Goal: Task Accomplishment & Management: Use online tool/utility

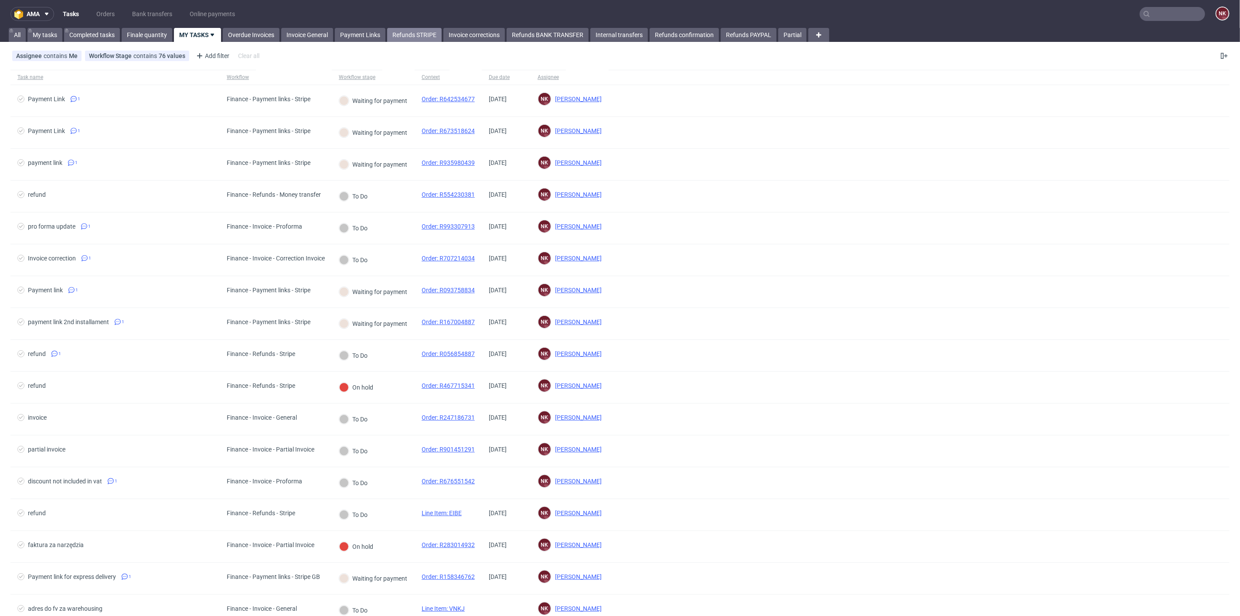
click at [421, 32] on link "Refunds STRIPE" at bounding box center [414, 35] width 55 height 14
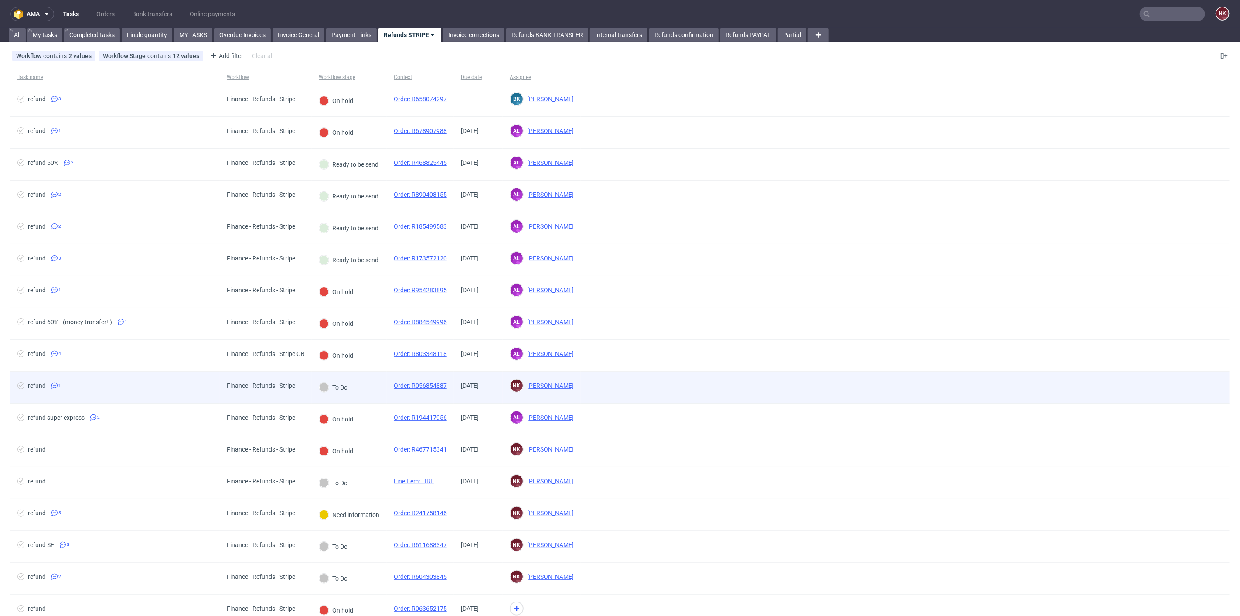
click at [320, 392] on div "To Do" at bounding box center [333, 386] width 43 height 31
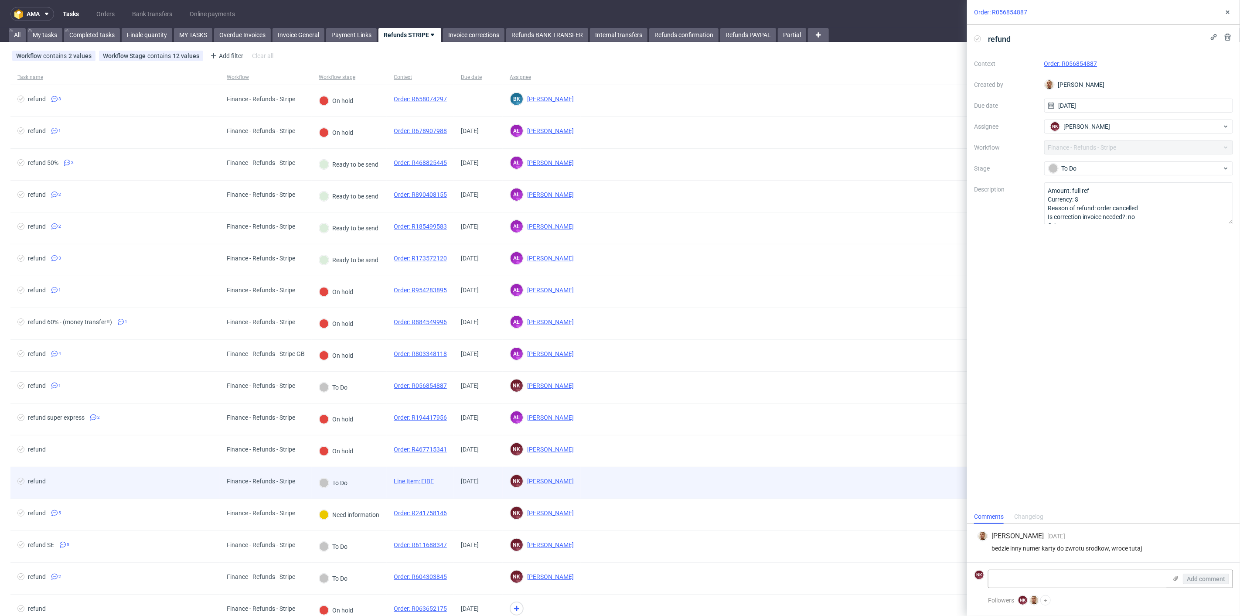
click at [306, 467] on div "Finance - Refunds - Stripe" at bounding box center [266, 483] width 92 height 32
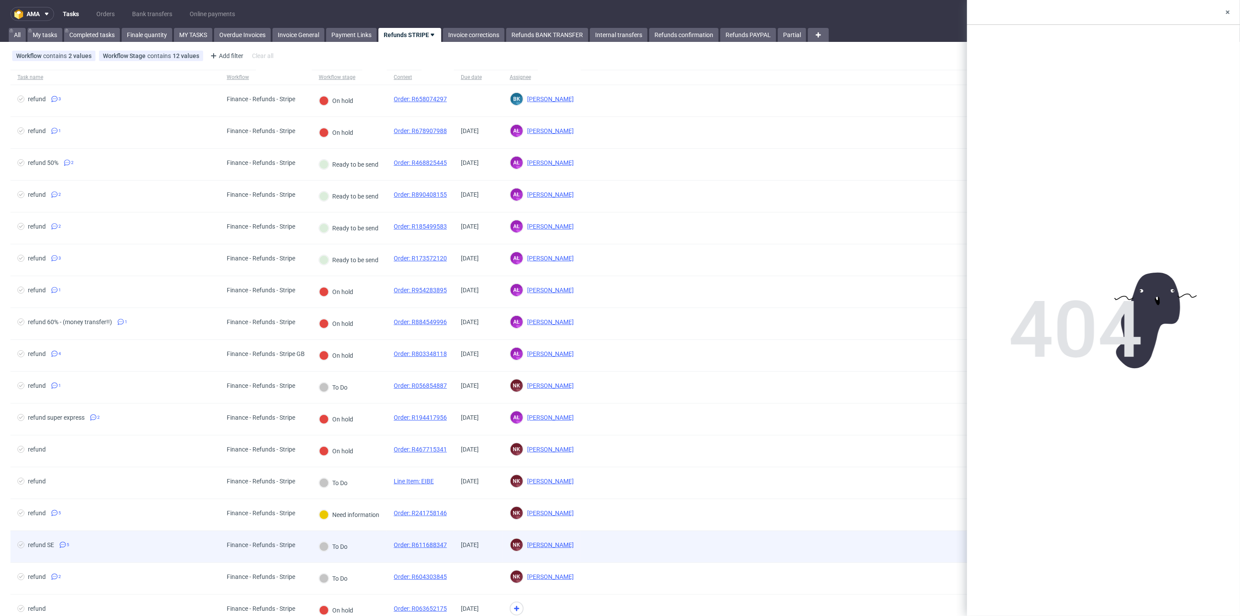
click at [319, 541] on div "To Do" at bounding box center [333, 546] width 29 height 10
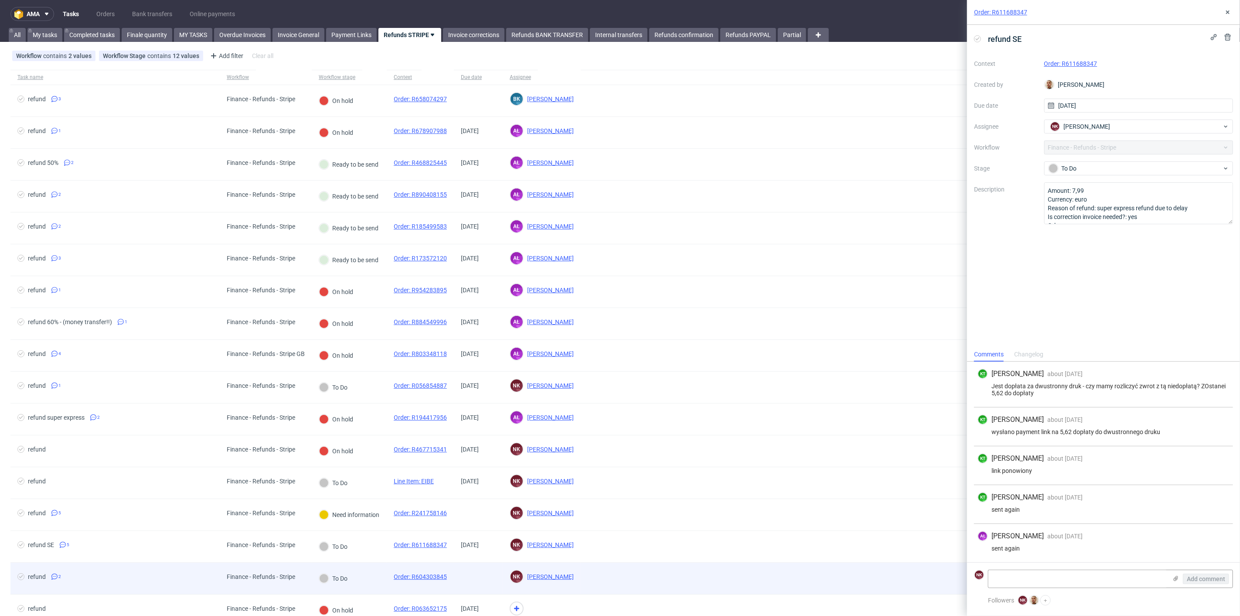
click at [314, 577] on div "To Do" at bounding box center [333, 577] width 43 height 31
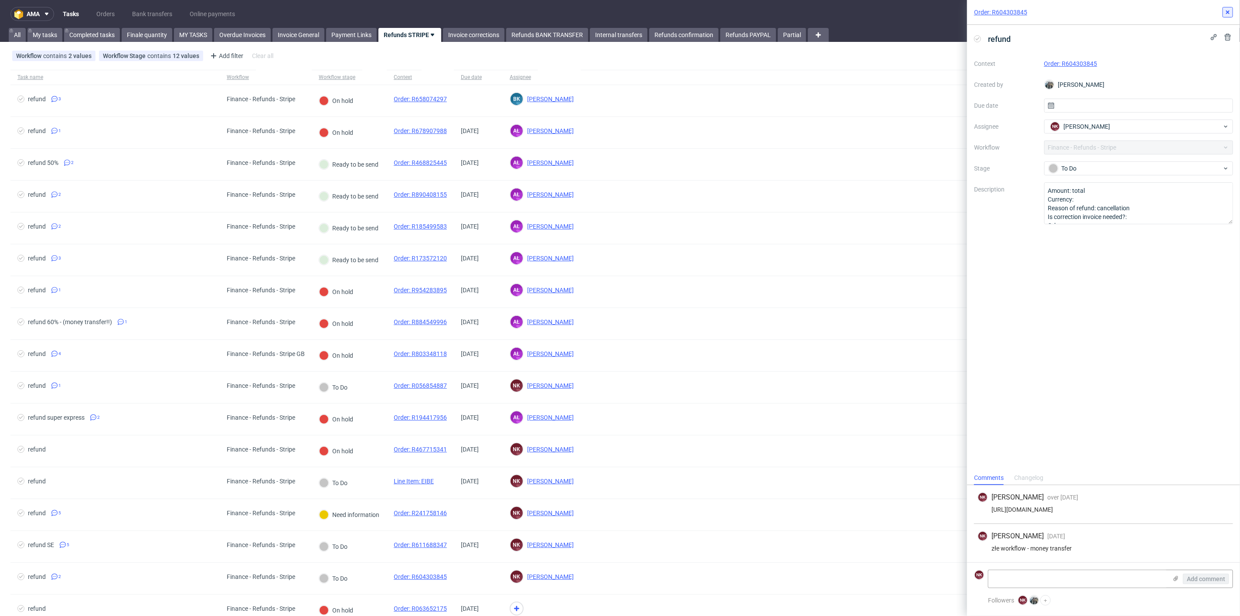
click at [1229, 12] on icon at bounding box center [1227, 12] width 7 height 7
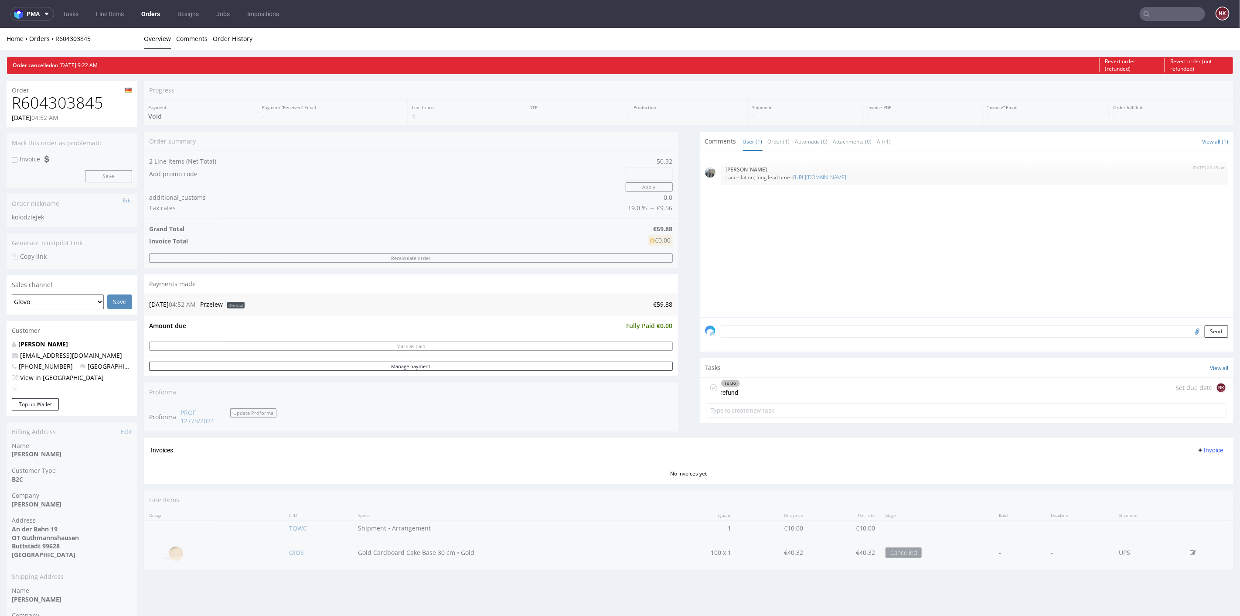
click at [766, 393] on div "To Do refund Set due date NK" at bounding box center [967, 387] width 520 height 20
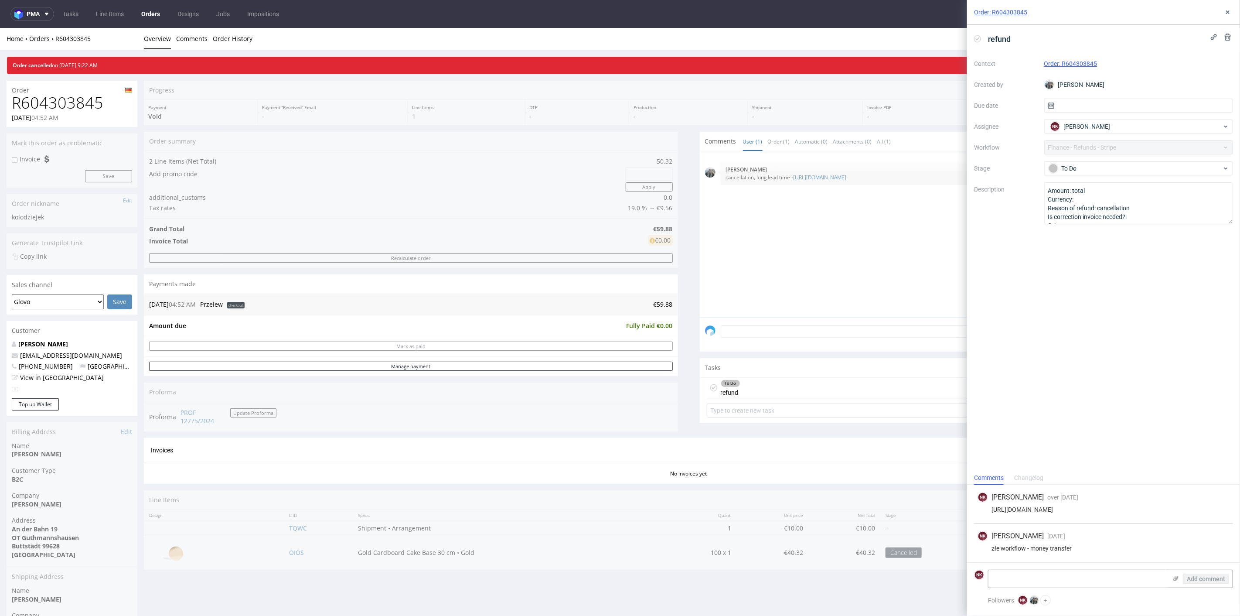
drag, startPoint x: 1171, startPoint y: 508, endPoint x: 979, endPoint y: 507, distance: 191.4
click at [979, 507] on div "[URL][DOMAIN_NAME]" at bounding box center [1104, 509] width 252 height 7
click at [1196, 531] on div "NK [PERSON_NAME] [DATE] [DATE] 16:56 złe workflow - money transfer" at bounding box center [1103, 543] width 259 height 38
drag, startPoint x: 1172, startPoint y: 510, endPoint x: 993, endPoint y: 502, distance: 179.4
click at [993, 502] on div "NK [PERSON_NAME] over [DATE] [DATE] 19:47 [URL][DOMAIN_NAME]" at bounding box center [1103, 504] width 259 height 39
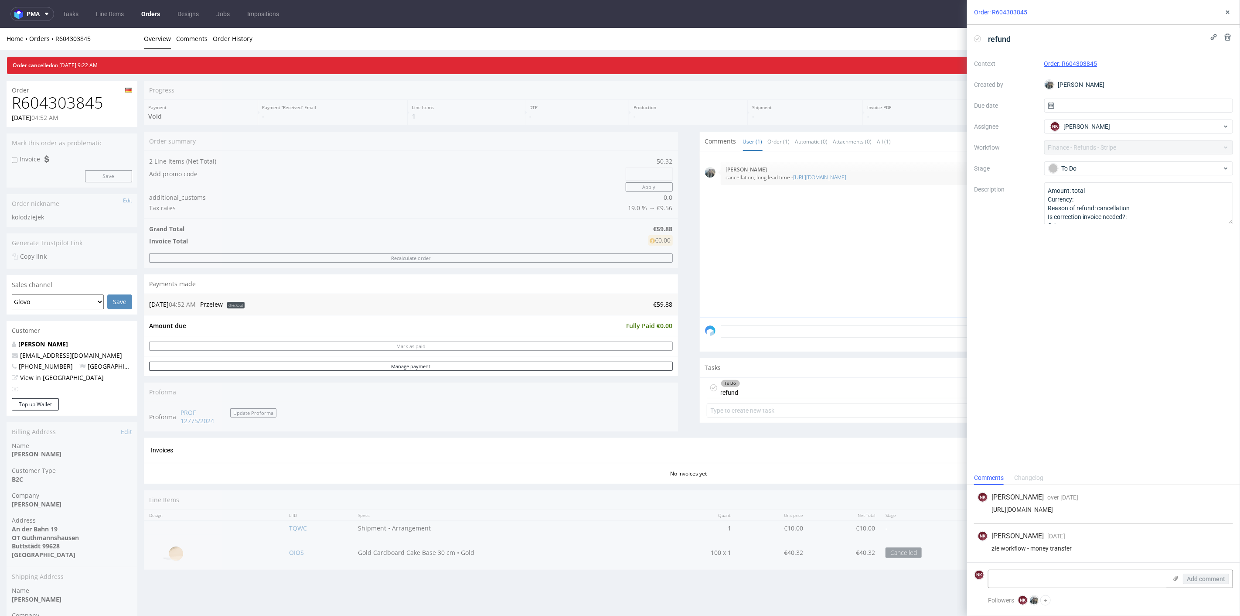
copy div "[PERSON_NAME] over [DATE] [DATE] 19:47 [URL][DOMAIN_NAME]"
click at [1127, 521] on div "NK [PERSON_NAME] over [DATE] [DATE] 19:47 [URL][DOMAIN_NAME]" at bounding box center [1103, 504] width 259 height 39
click at [1223, 9] on button at bounding box center [1228, 12] width 10 height 10
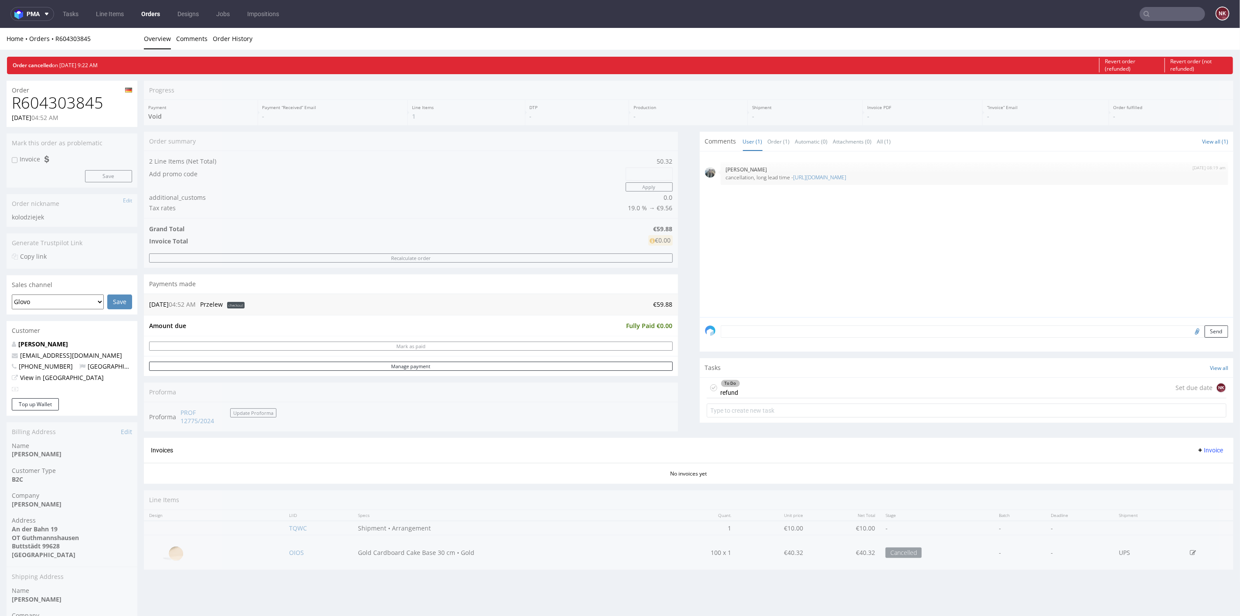
click at [685, 320] on div "Progress Payment Void Payment “Received” Email - Line Items 1 DTP - Production …" at bounding box center [689, 328] width 1090 height 496
click at [41, 13] on span at bounding box center [45, 13] width 10 height 7
click at [53, 27] on li "AMA Accounting Management App" at bounding box center [68, 36] width 108 height 21
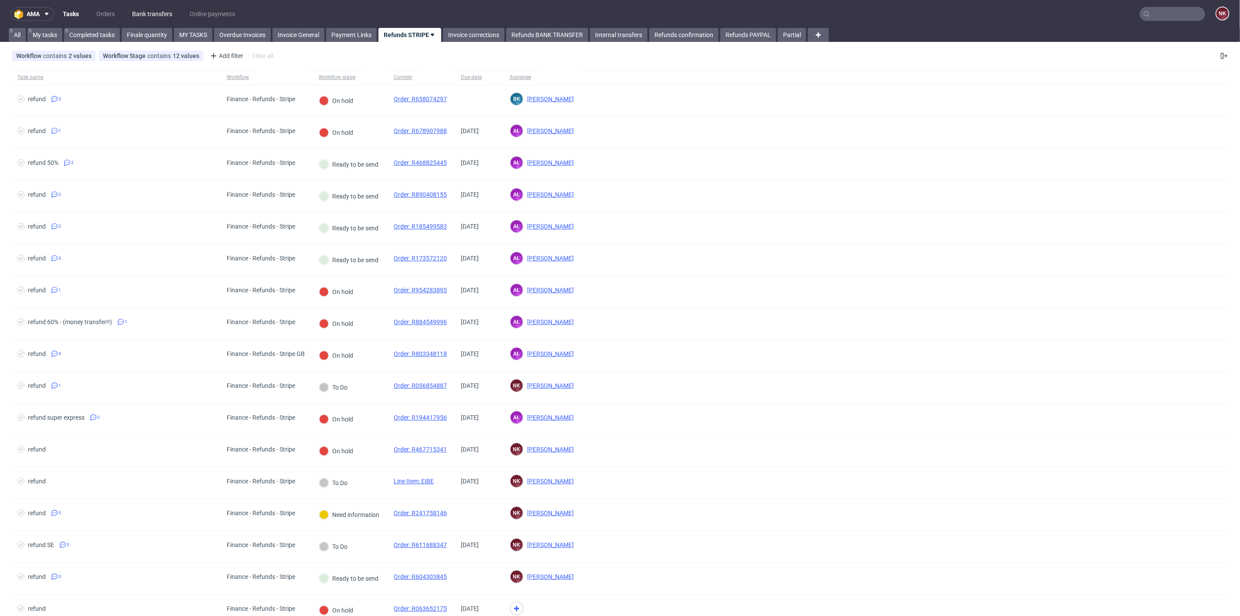
click at [157, 11] on link "Bank transfers" at bounding box center [152, 14] width 51 height 14
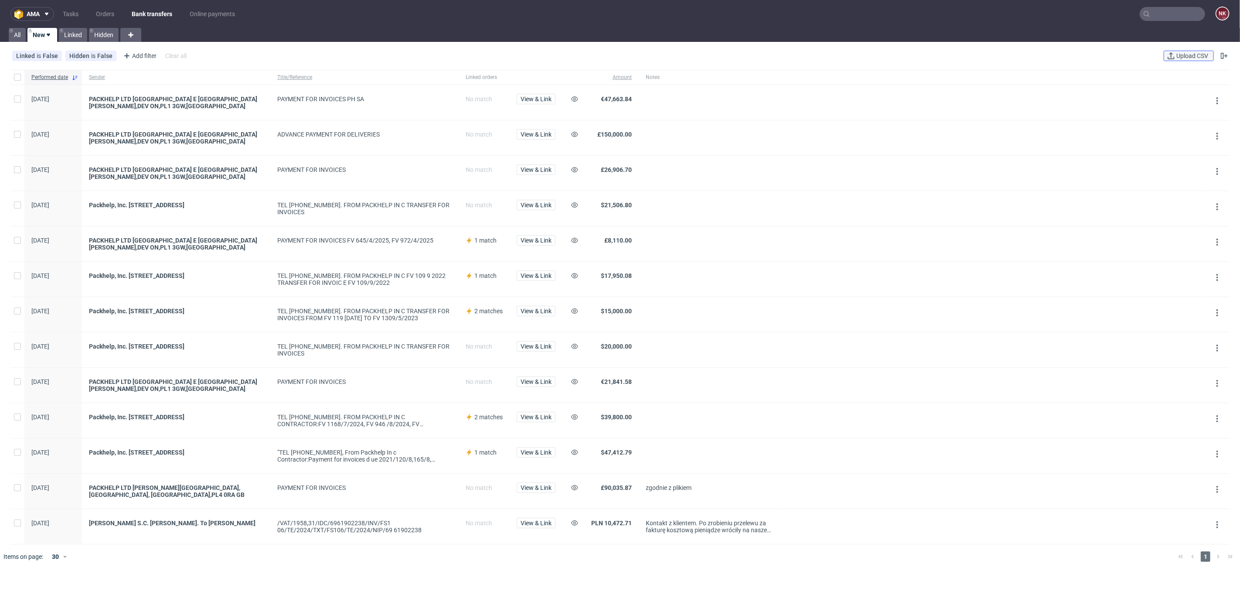
click at [1182, 53] on span "Upload CSV" at bounding box center [1192, 56] width 35 height 6
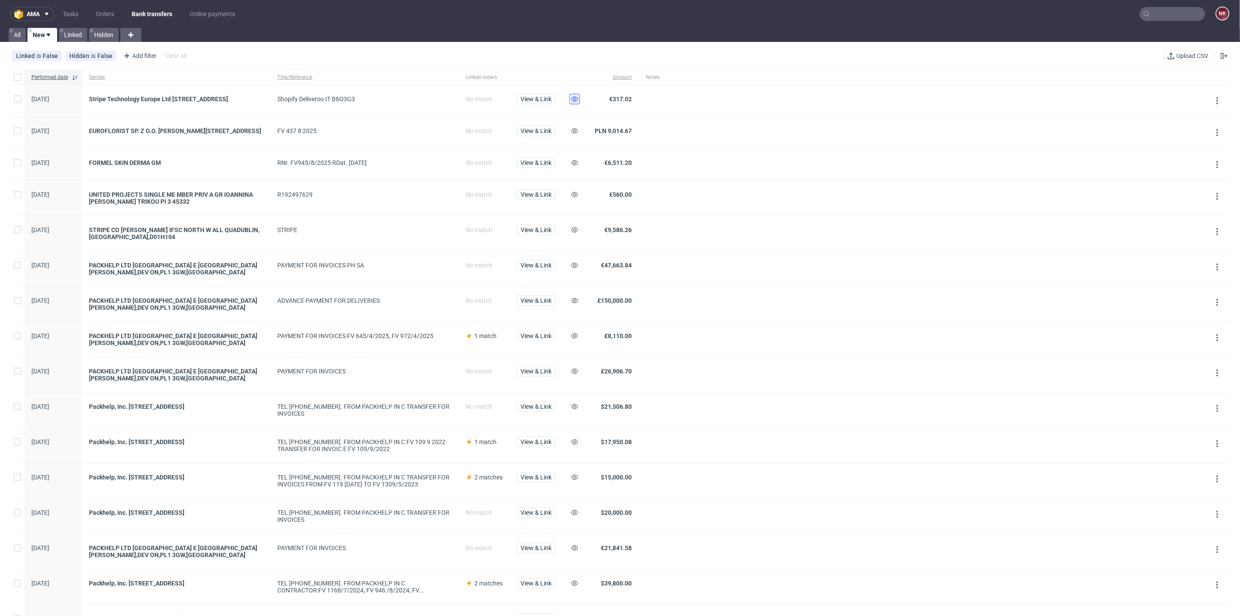
click at [579, 98] on button at bounding box center [574, 99] width 10 height 10
click at [573, 232] on use at bounding box center [574, 229] width 7 height 5
click at [540, 198] on span "View & Link" at bounding box center [536, 194] width 31 height 6
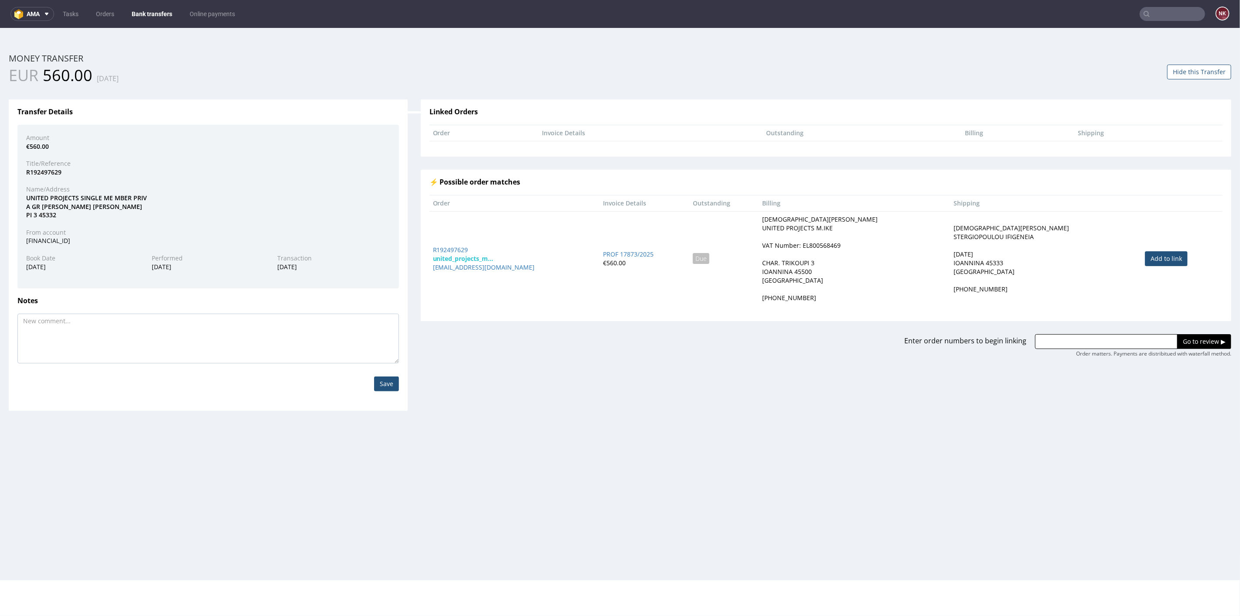
click at [1145, 263] on link "Add to link" at bounding box center [1166, 258] width 43 height 15
type input "R192497629"
click at [1208, 339] on input "Go to review ▶" at bounding box center [1204, 341] width 54 height 15
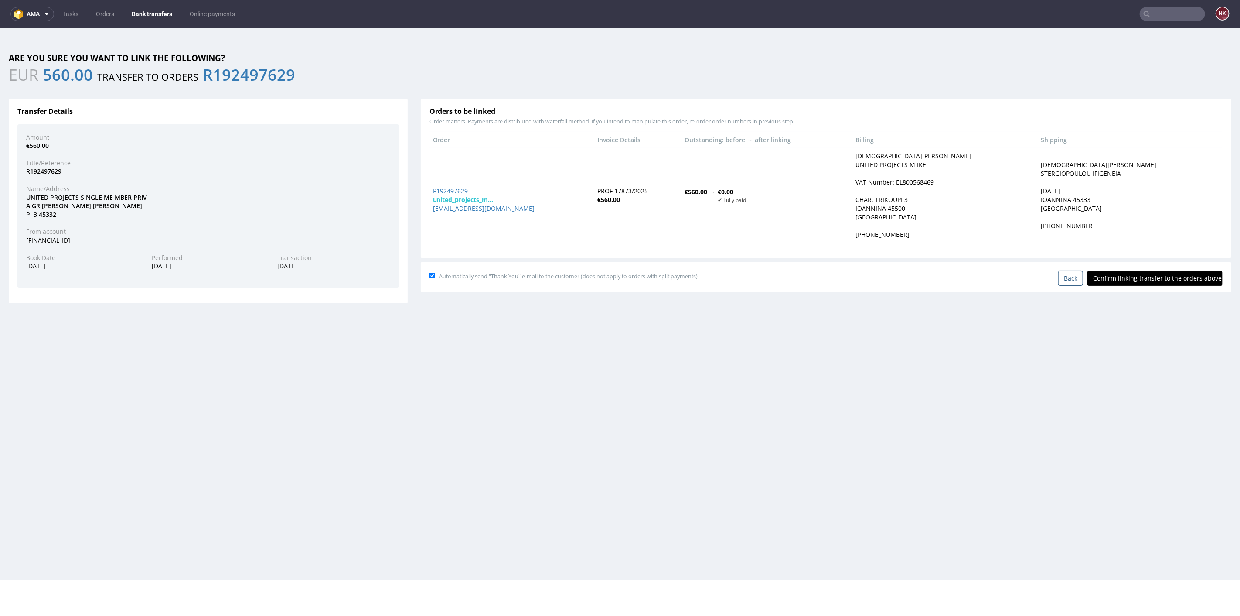
click at [1160, 277] on input "Confirm linking transfer to the orders above" at bounding box center [1154, 277] width 135 height 15
type input "In progress..."
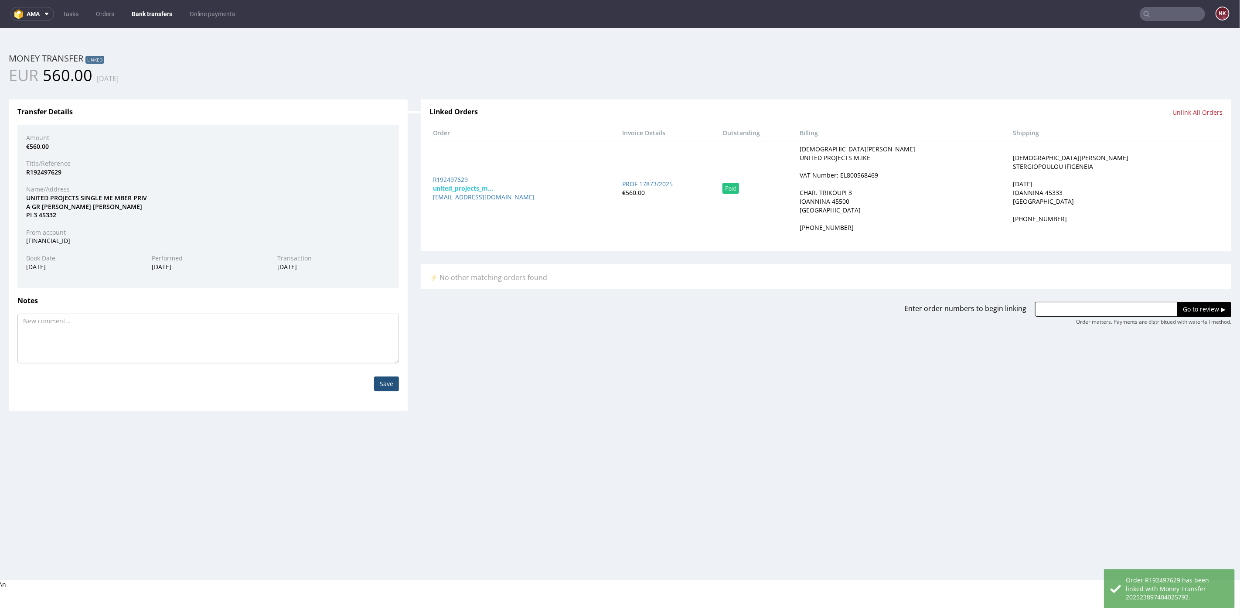
drag, startPoint x: 447, startPoint y: 188, endPoint x: 522, endPoint y: 167, distance: 78.2
click at [522, 167] on td "R192497629 united_projects_m... [EMAIL_ADDRESS][DOMAIN_NAME]" at bounding box center [524, 187] width 190 height 95
click at [158, 8] on link "Bank transfers" at bounding box center [151, 14] width 51 height 14
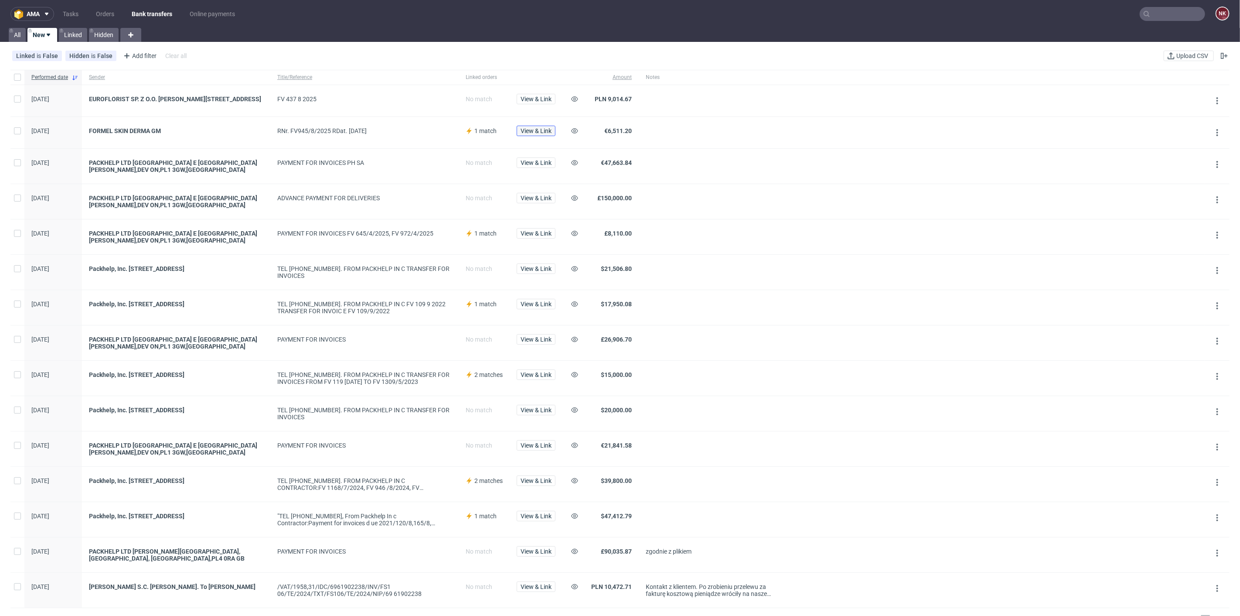
click at [538, 130] on span "View & Link" at bounding box center [536, 131] width 31 height 6
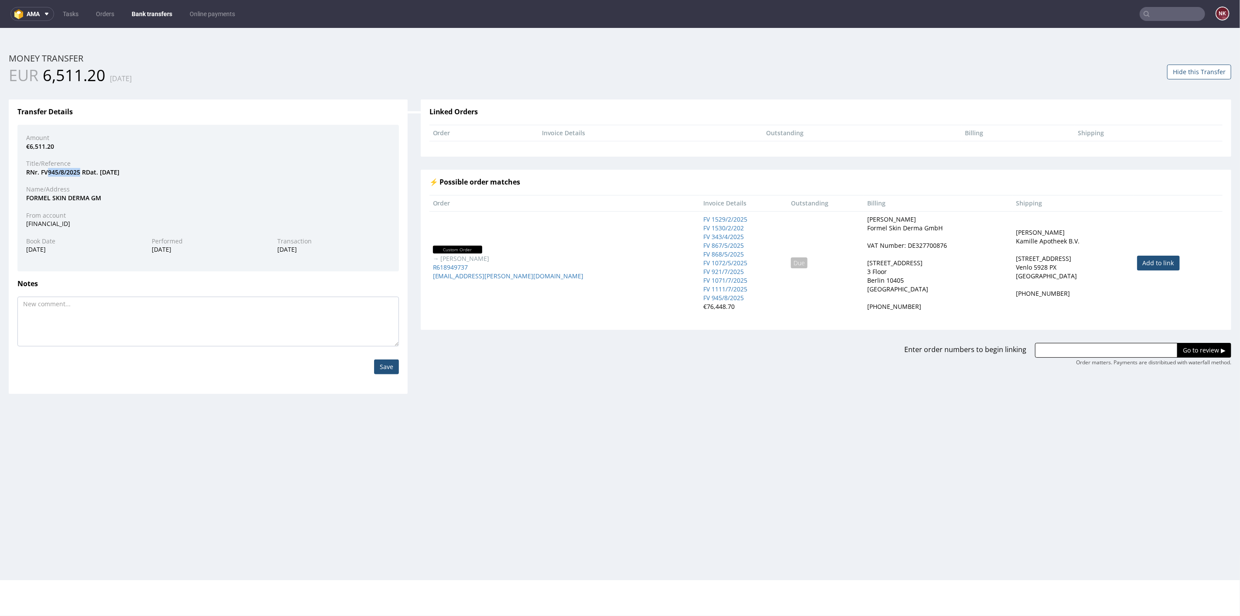
drag, startPoint x: 80, startPoint y: 170, endPoint x: 47, endPoint y: 170, distance: 32.7
click at [47, 170] on div "RNr. FV945/8/2025 RDat. [DATE]" at bounding box center [208, 171] width 377 height 9
copy div "945/8/2025"
click at [1137, 262] on link "Add to link" at bounding box center [1158, 262] width 43 height 15
type input "R618949737"
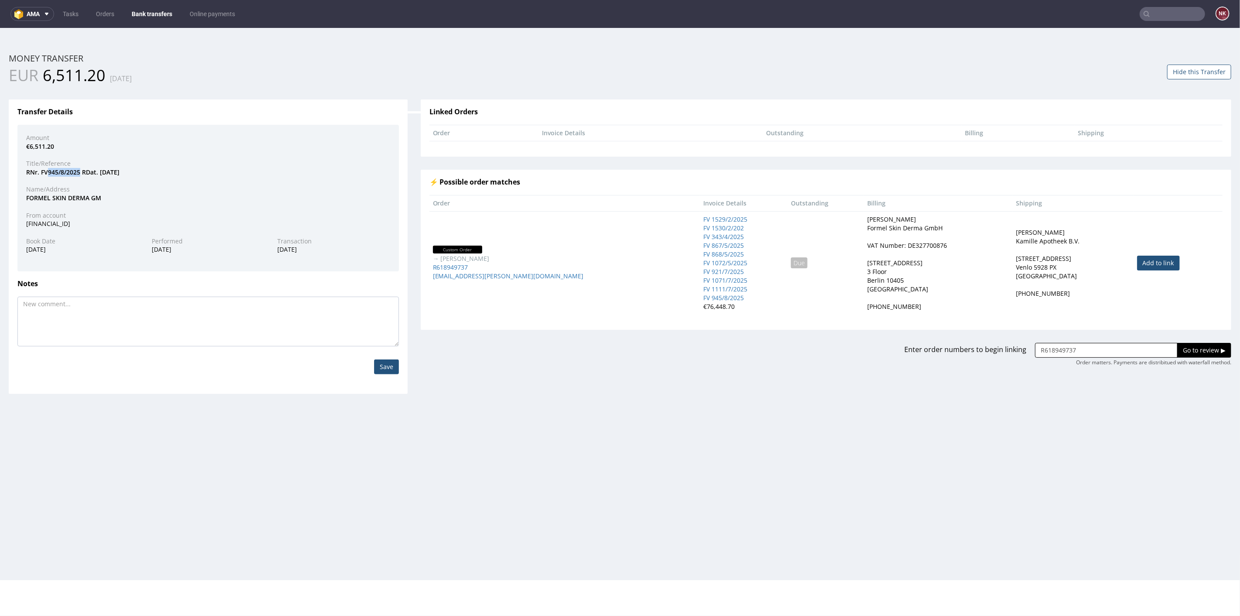
click at [1197, 343] on input "Go to review ▶" at bounding box center [1204, 349] width 54 height 15
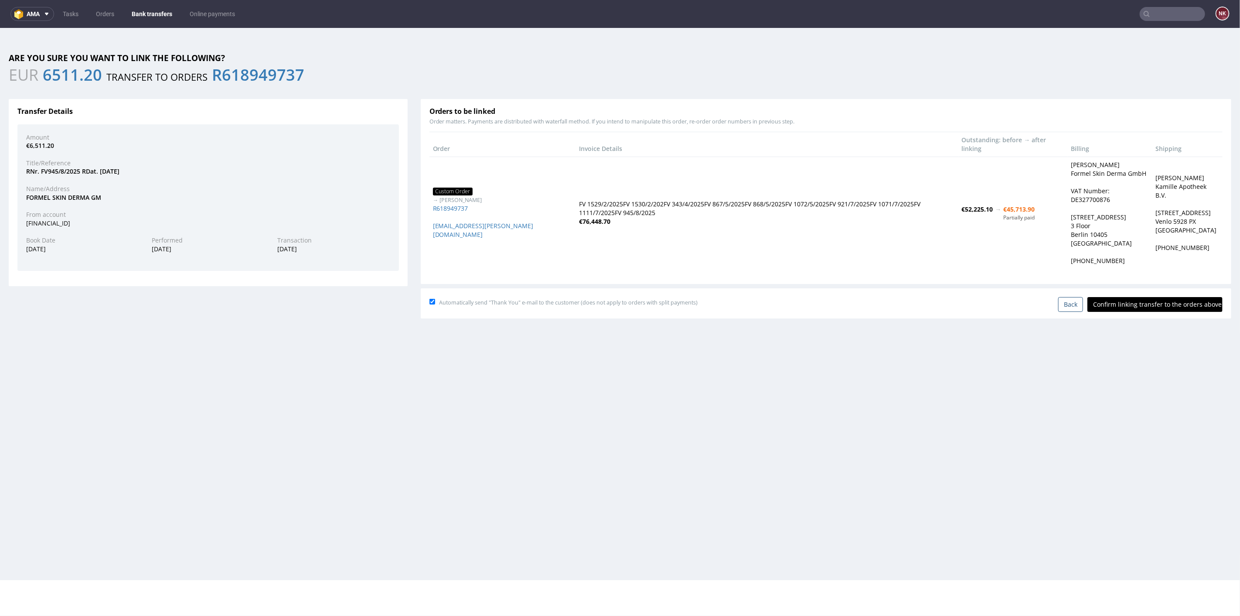
click at [1151, 296] on input "Confirm linking transfer to the orders above" at bounding box center [1154, 303] width 135 height 15
type input "In progress..."
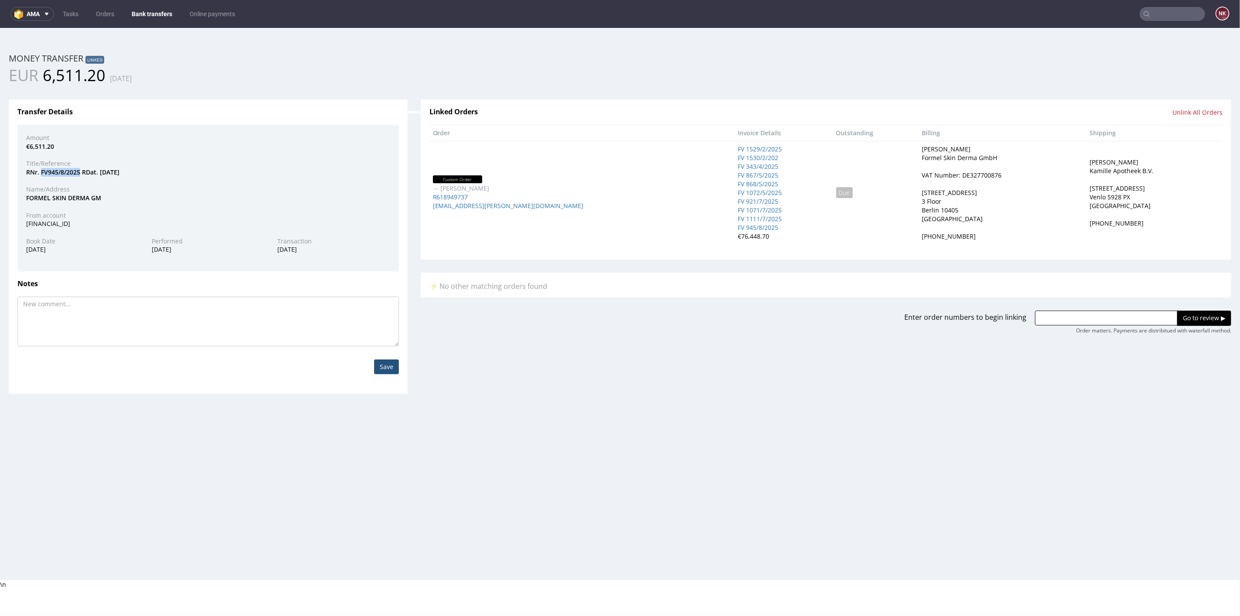
drag, startPoint x: 79, startPoint y: 173, endPoint x: 41, endPoint y: 169, distance: 37.7
click at [41, 169] on div "RNr. FV945/8/2025 RDat. [DATE]" at bounding box center [208, 171] width 377 height 9
copy div "FV945/8/2025"
click at [551, 347] on div "Transfer Details Amount €6,511.20 Title/Reference RNr. FV945/8/2025 RDat. [DATE…" at bounding box center [620, 239] width 1236 height 307
click at [156, 14] on link "Bank transfers" at bounding box center [151, 14] width 51 height 14
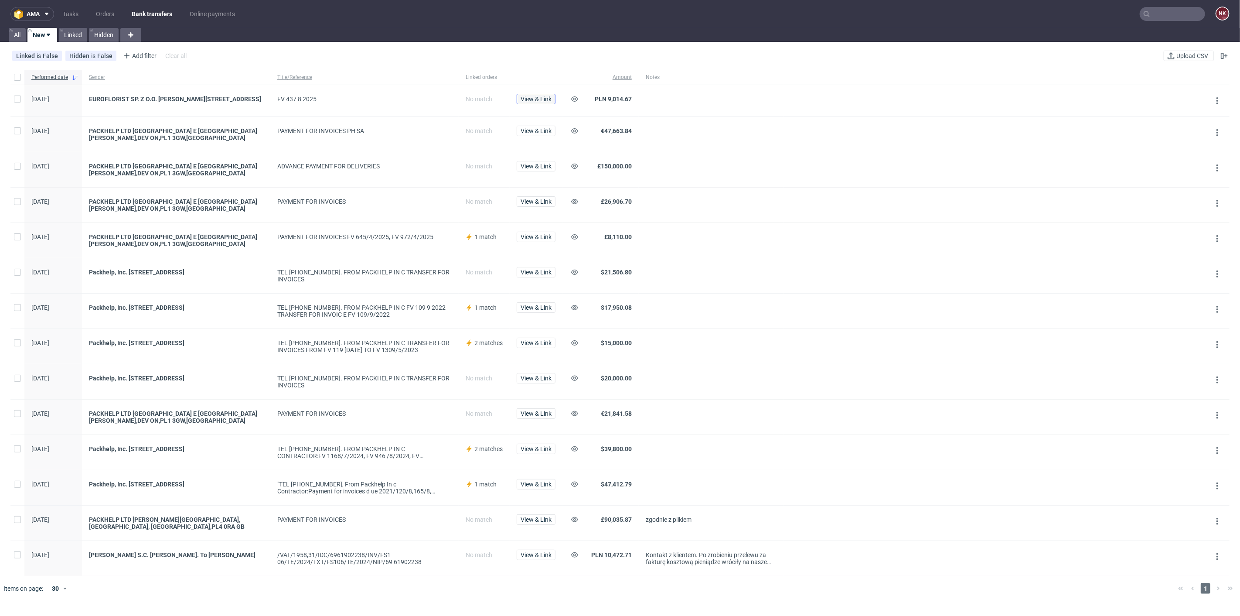
click at [542, 97] on span "View & Link" at bounding box center [536, 99] width 31 height 6
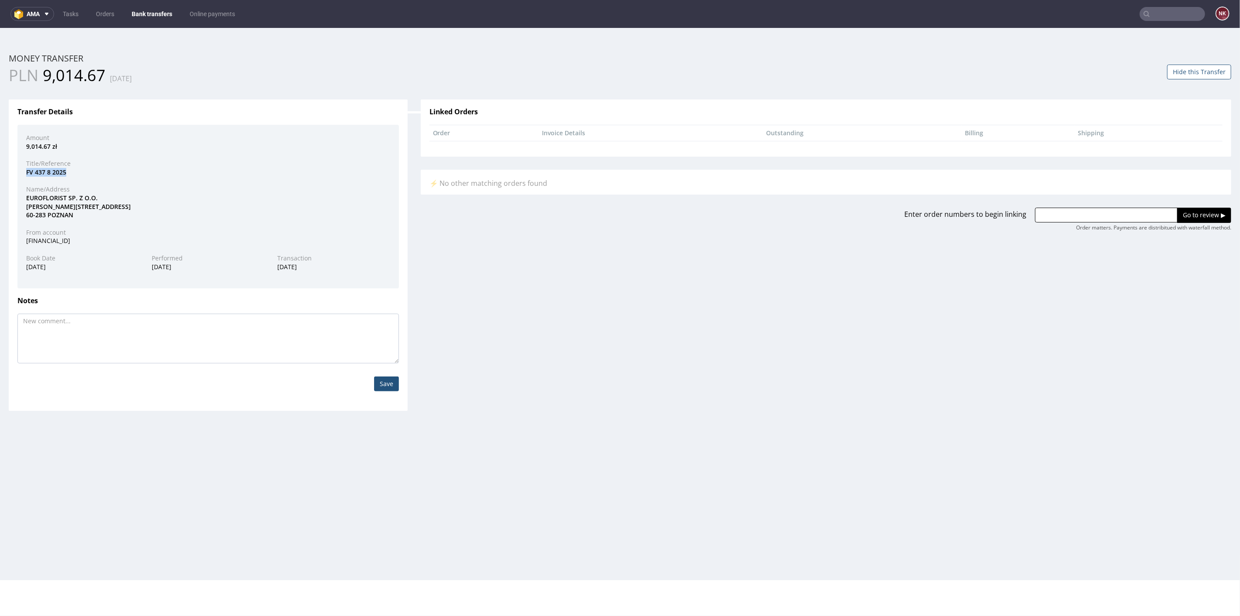
drag, startPoint x: 66, startPoint y: 172, endPoint x: 18, endPoint y: 173, distance: 48.0
click at [18, 173] on div "Amount 9,014.67 zł Title/Reference FV 437 8 2025 Name/Address EUROFLORIST SP. Z…" at bounding box center [208, 206] width 382 height 164
copy div "FV 437 8 2025"
click at [1068, 214] on input "text" at bounding box center [1106, 214] width 143 height 15
paste input "R839910406"
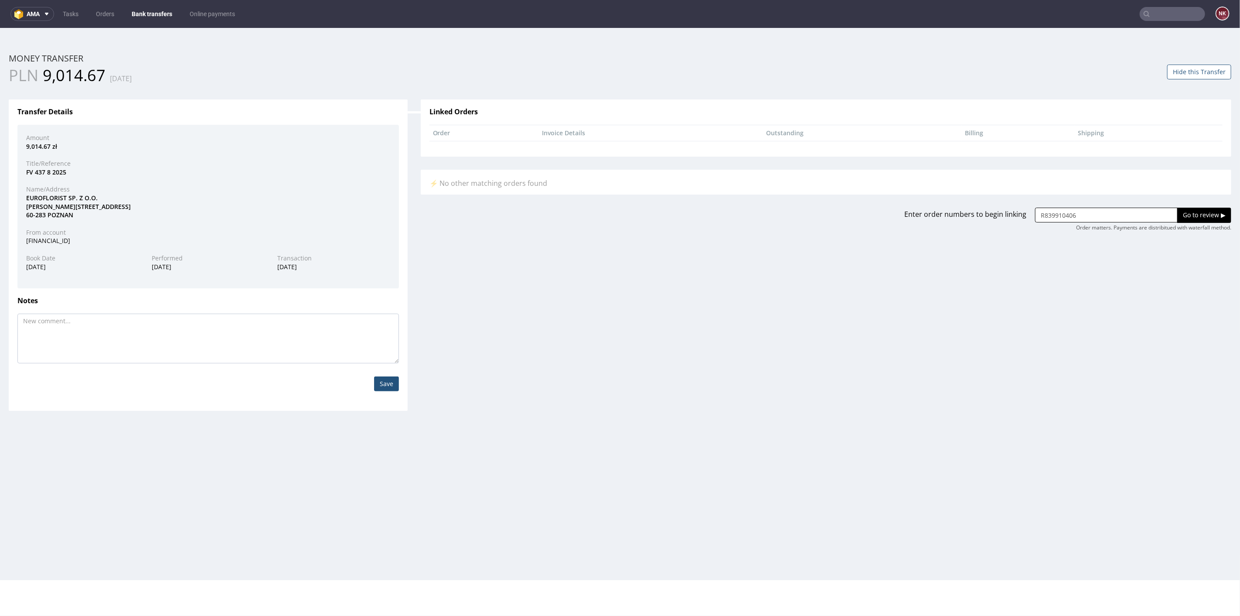
type input "R839910406"
click at [1208, 212] on input "Go to review ▶" at bounding box center [1204, 214] width 54 height 15
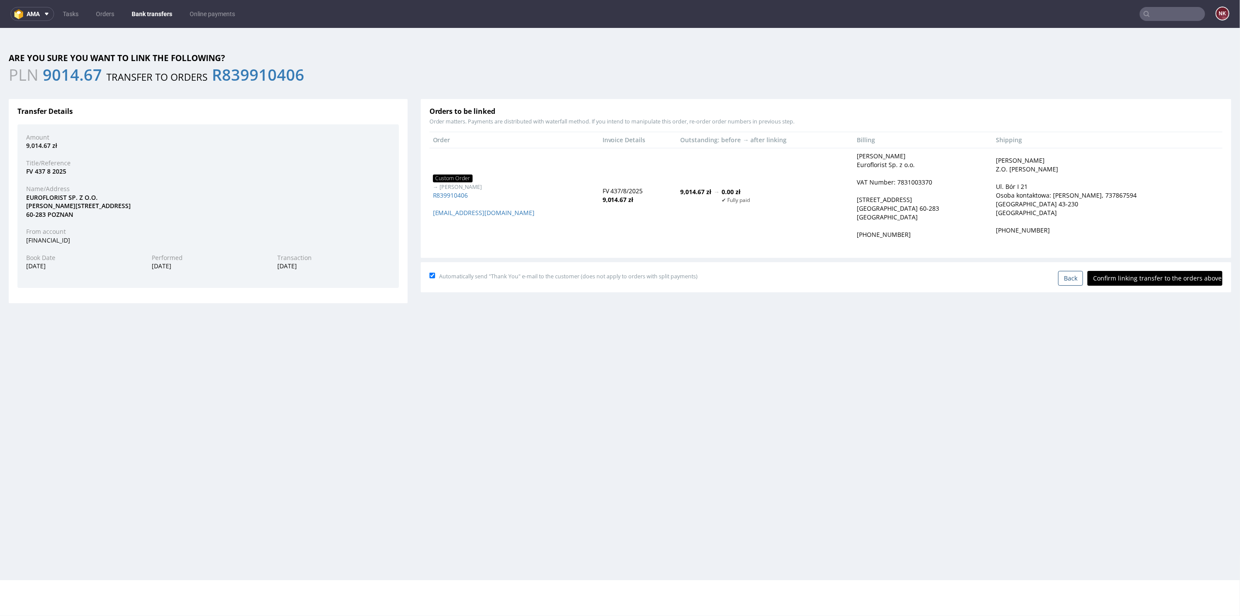
click at [1146, 275] on input "Confirm linking transfer to the orders above" at bounding box center [1154, 277] width 135 height 15
type input "In progress..."
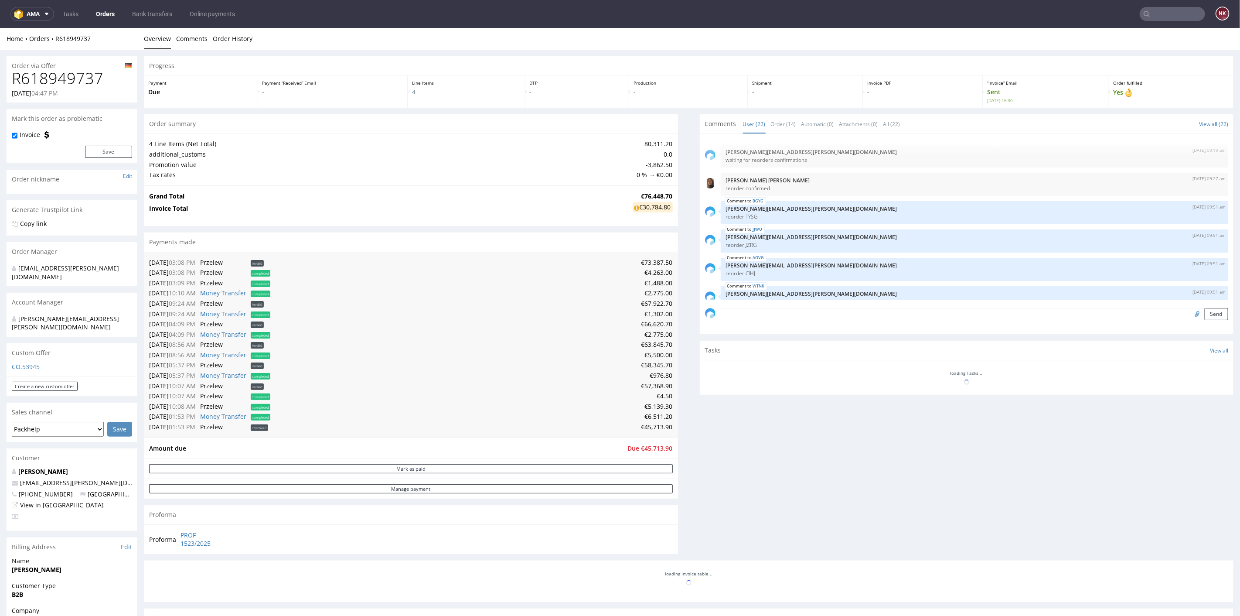
scroll to position [474, 0]
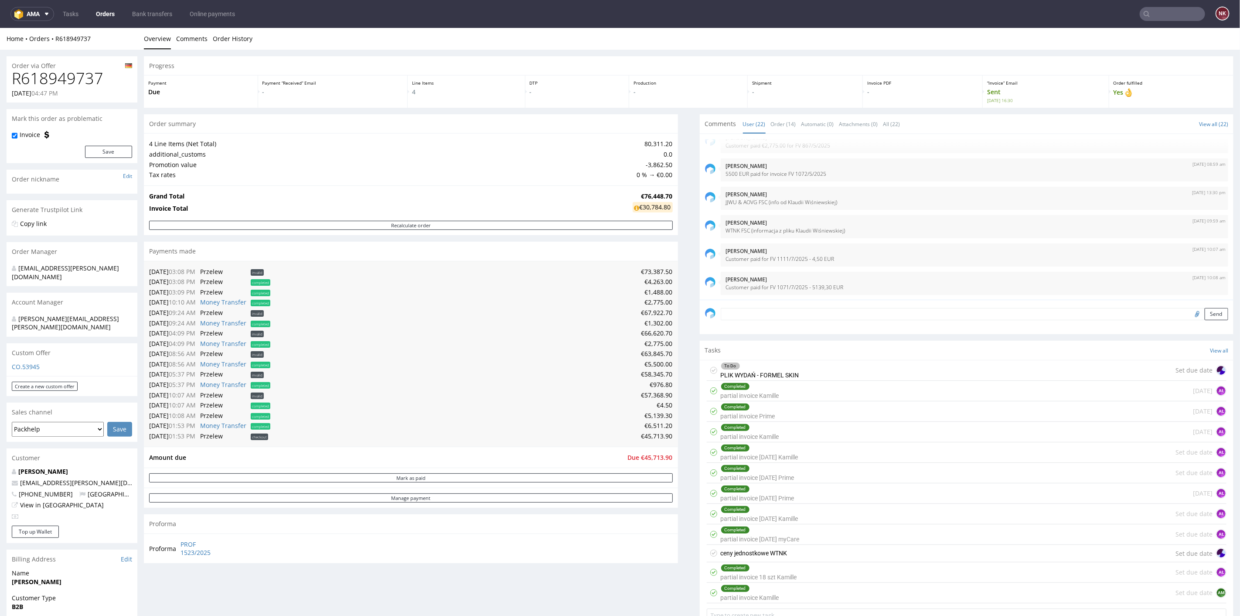
click at [648, 423] on td "€6,511.20" at bounding box center [473, 425] width 400 height 10
copy td "6,511.20"
click at [818, 310] on textarea at bounding box center [975, 313] width 508 height 12
paste textarea "6,511.20"
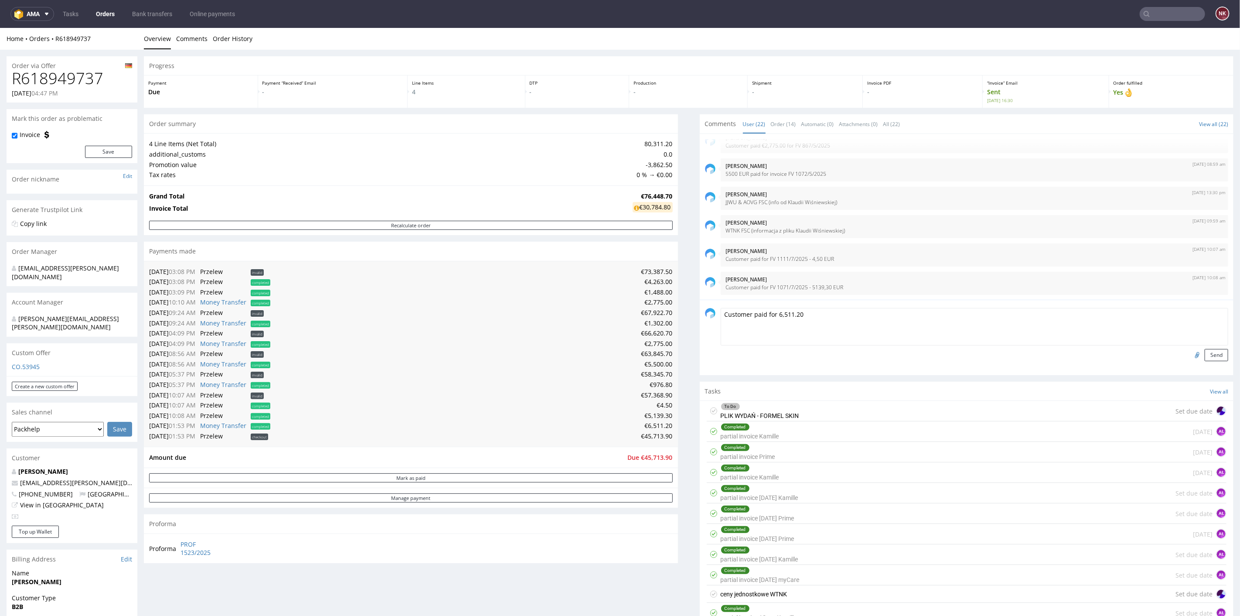
click at [775, 314] on textarea "Customer paid for 6,511.20" at bounding box center [975, 325] width 508 height 37
click at [786, 312] on textarea "Customer paid for 6511.20 EUR" at bounding box center [975, 325] width 508 height 37
click at [770, 312] on textarea "Customer paid for 6511,20 EUR" at bounding box center [975, 325] width 508 height 37
paste textarea "FV945/8/2025"
click at [777, 311] on textarea "Customer paid for FV945/8/20256511,20 EUR" at bounding box center [975, 325] width 508 height 37
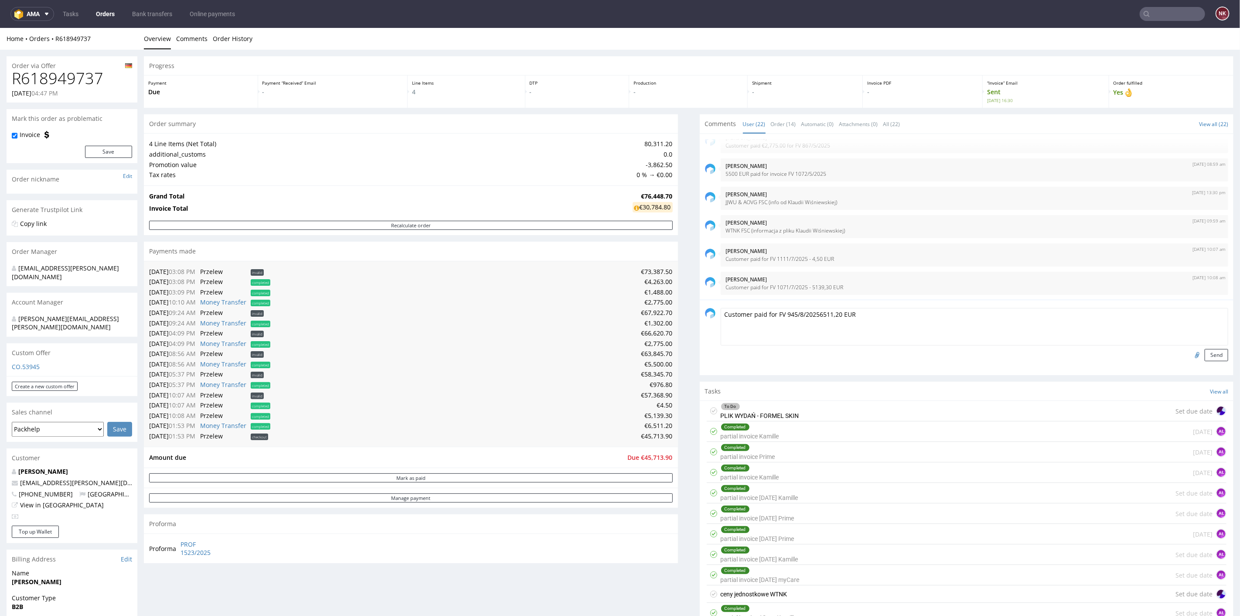
click at [812, 311] on textarea "Customer paid for FV 945/8/20256511,20 EUR" at bounding box center [975, 325] width 508 height 37
type textarea "Customer paid for FV 945/8/2025 - 6511,20 EUR"
click at [1205, 353] on button "Send" at bounding box center [1217, 354] width 24 height 12
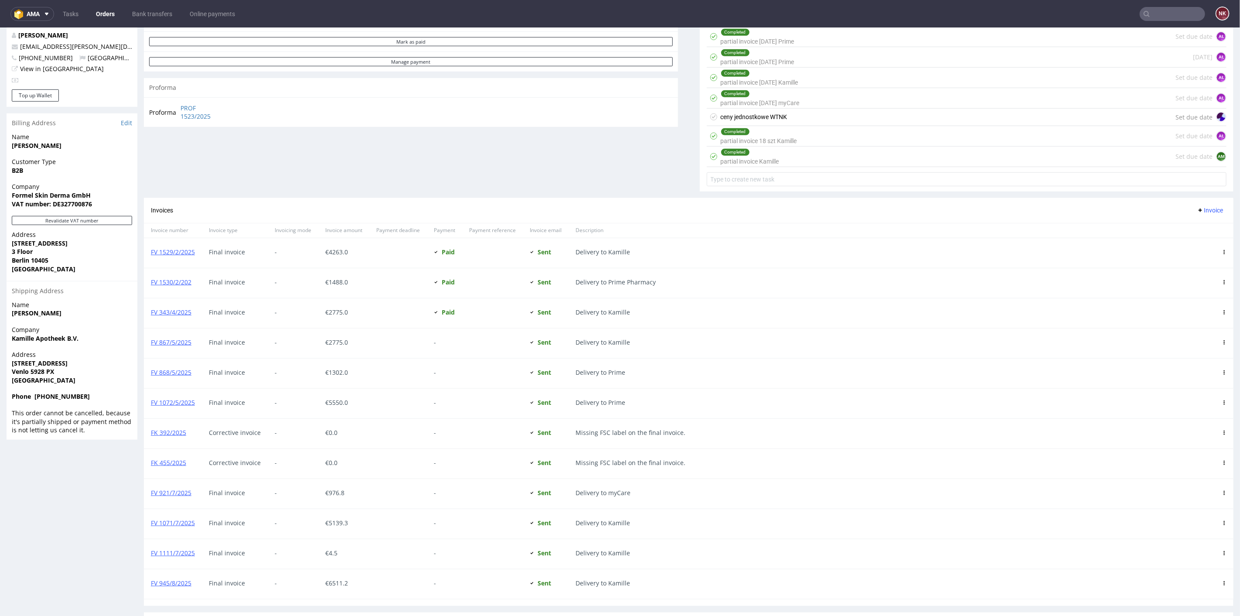
scroll to position [591, 0]
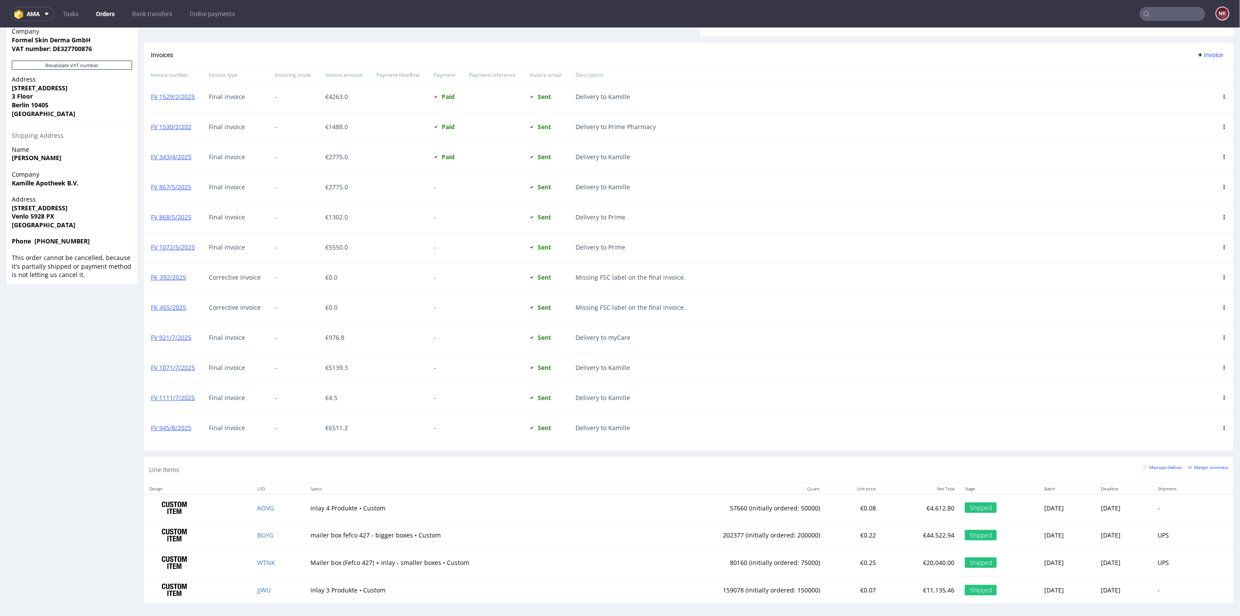
click at [1222, 425] on icon at bounding box center [1224, 427] width 4 height 4
click at [1179, 468] on span "Mark as paid" at bounding box center [1188, 470] width 53 height 9
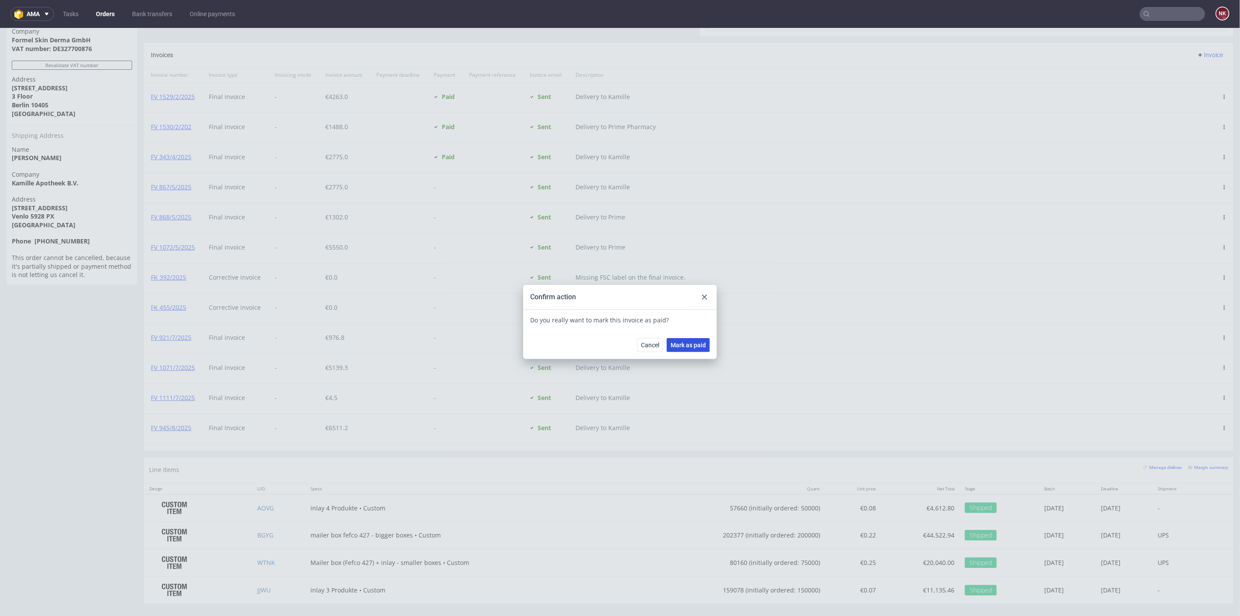
click at [680, 344] on span "Mark as paid" at bounding box center [688, 344] width 35 height 6
click at [702, 297] on icon at bounding box center [704, 296] width 5 height 5
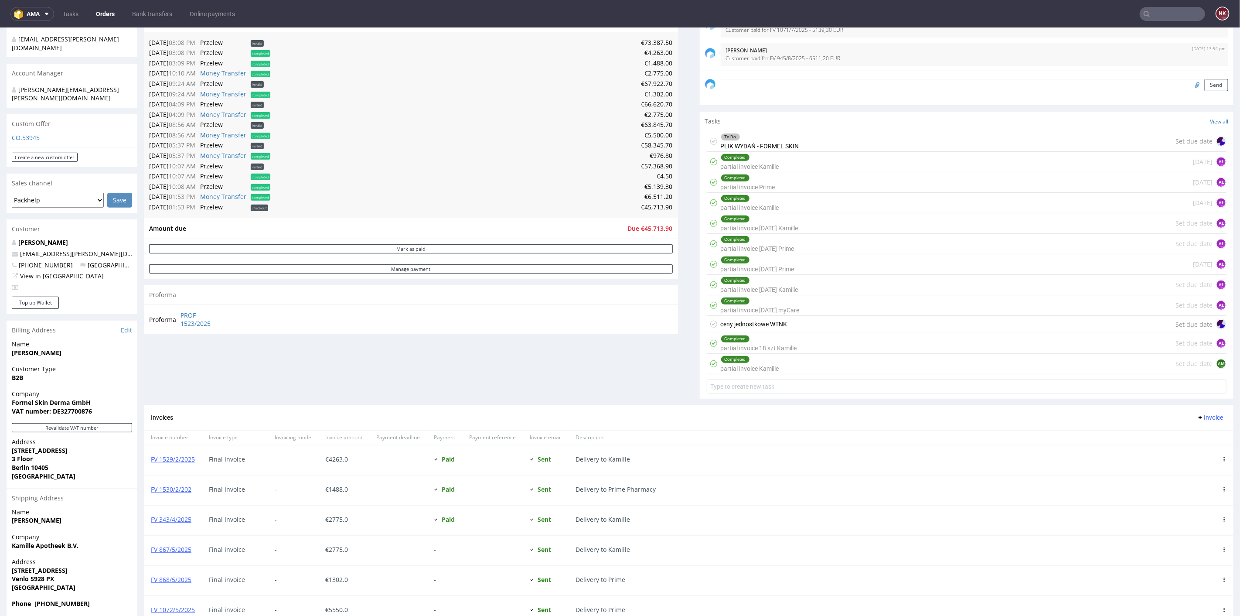
scroll to position [155, 0]
